Goal: Task Accomplishment & Management: Manage account settings

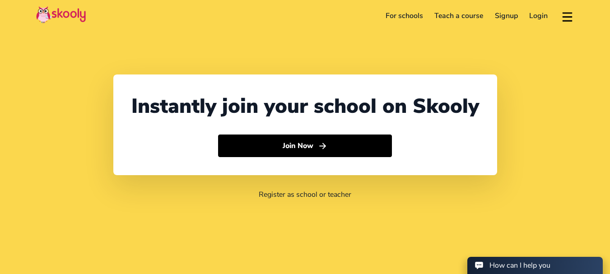
select select "91"
select select "[GEOGRAPHIC_DATA]"
select select "[GEOGRAPHIC_DATA]/[GEOGRAPHIC_DATA]"
click at [544, 14] on link "Login" at bounding box center [539, 16] width 30 height 14
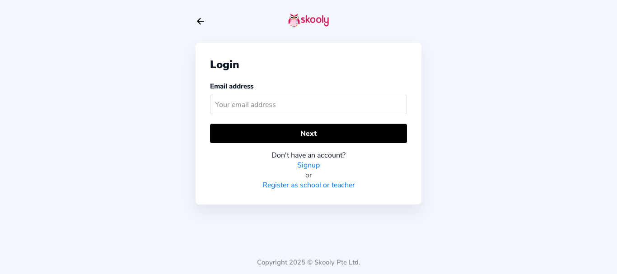
click at [294, 107] on input "text" at bounding box center [308, 104] width 197 height 19
type input "s"
type input "[EMAIL_ADDRESS][DOMAIN_NAME]"
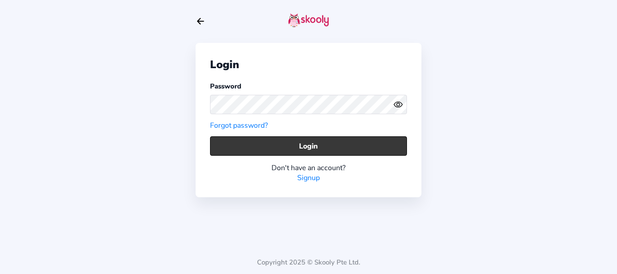
click at [225, 147] on button "Login" at bounding box center [308, 145] width 197 height 19
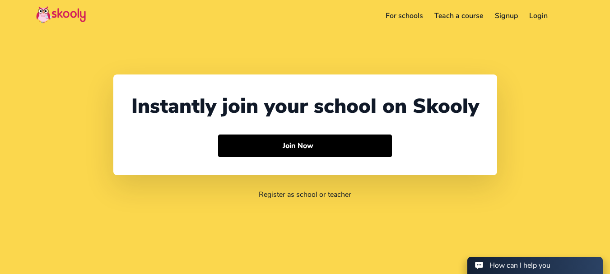
select select "91"
select select "[GEOGRAPHIC_DATA]"
select select "[GEOGRAPHIC_DATA]/[GEOGRAPHIC_DATA]"
click at [529, 18] on link "Login" at bounding box center [539, 16] width 30 height 14
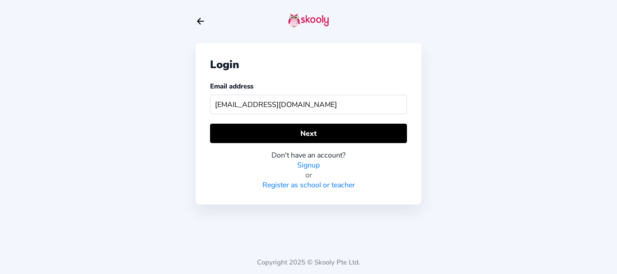
type input "[EMAIL_ADDRESS][DOMAIN_NAME]"
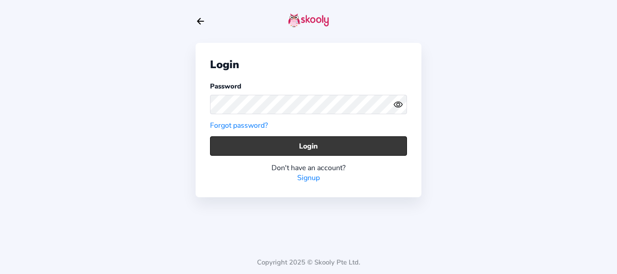
click at [217, 146] on button "Login" at bounding box center [308, 145] width 197 height 19
